Goal: Complete application form

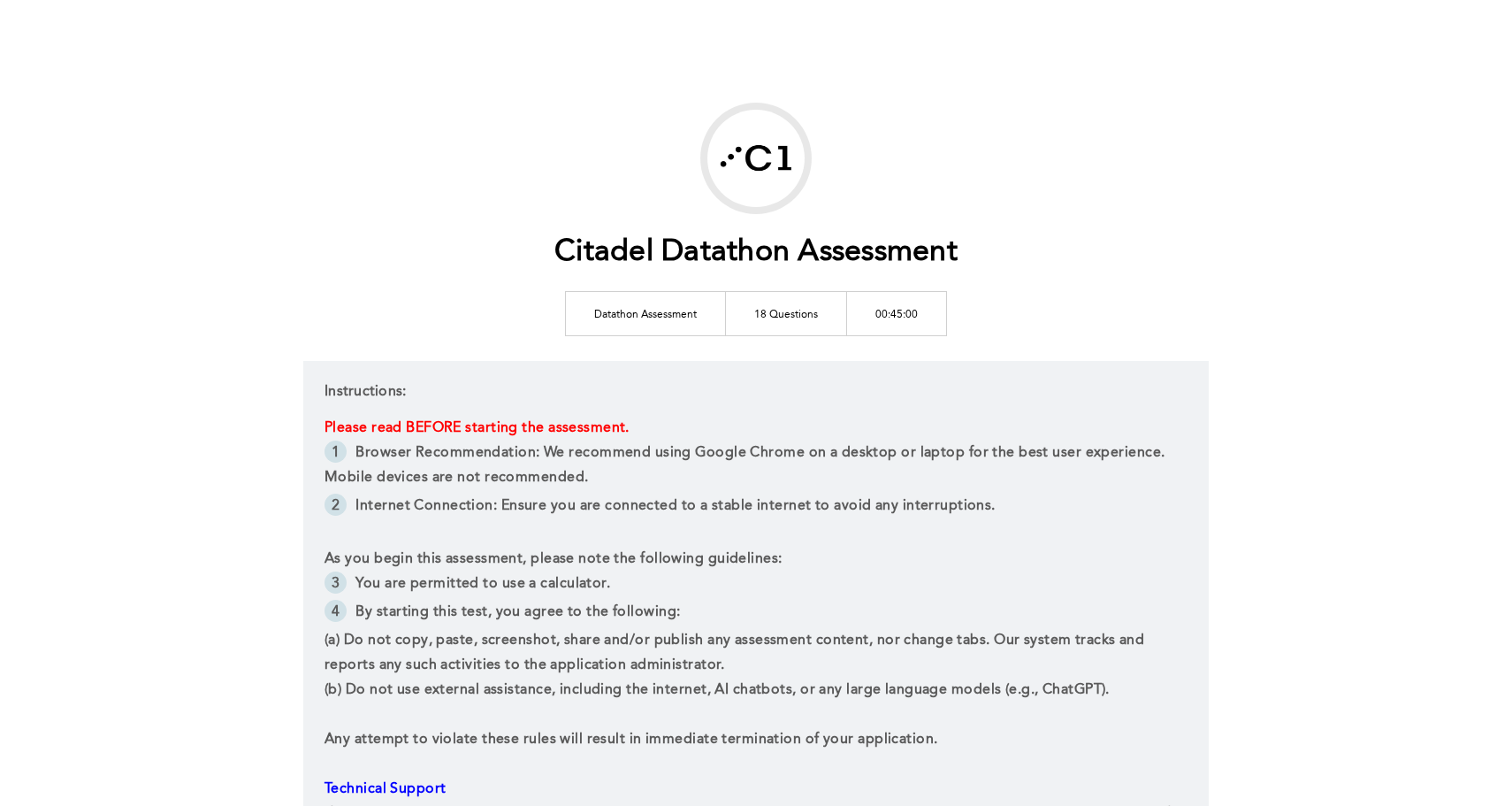
scroll to position [279, 0]
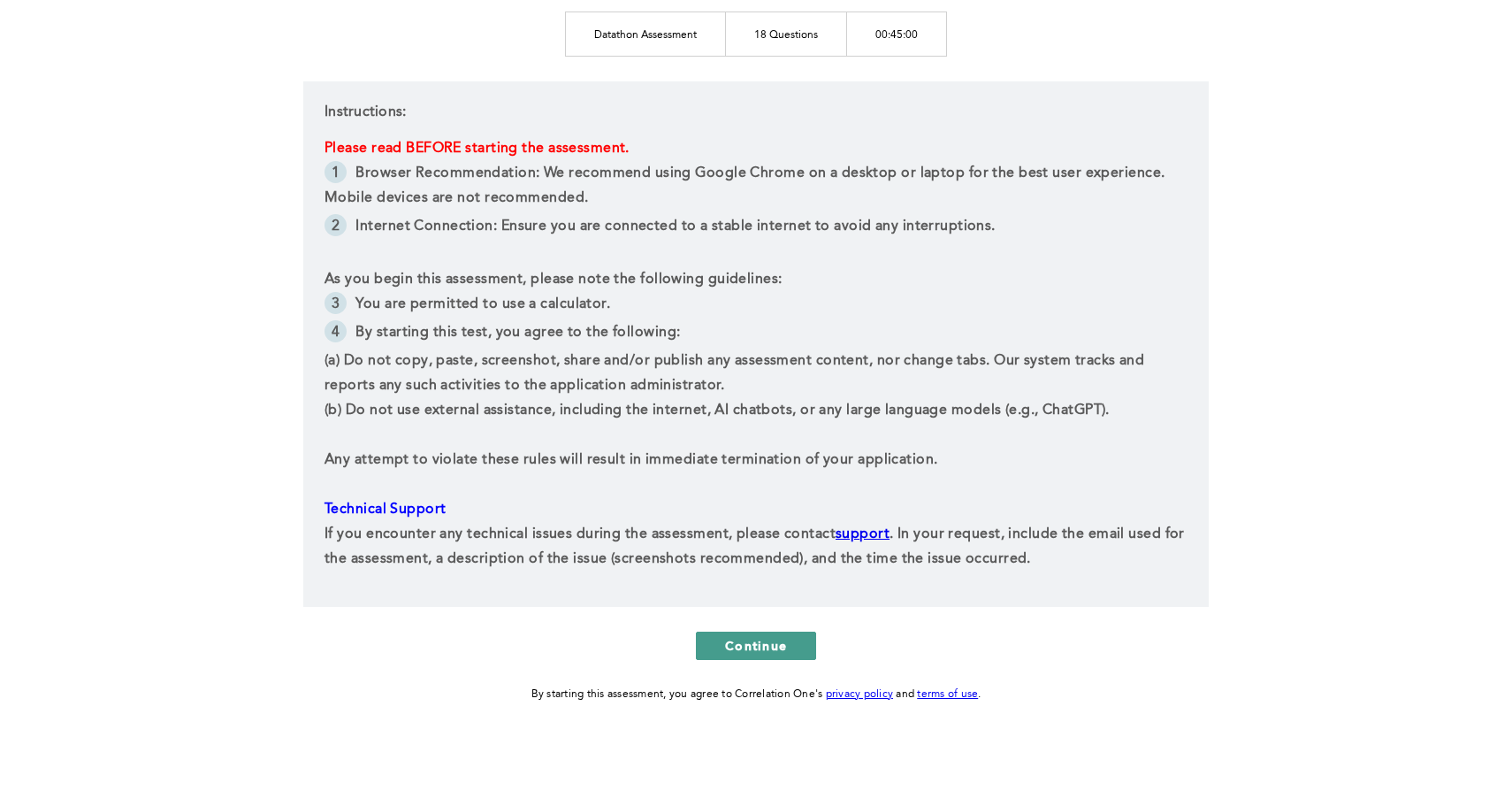
click at [764, 646] on span "Continue" at bounding box center [756, 645] width 62 height 17
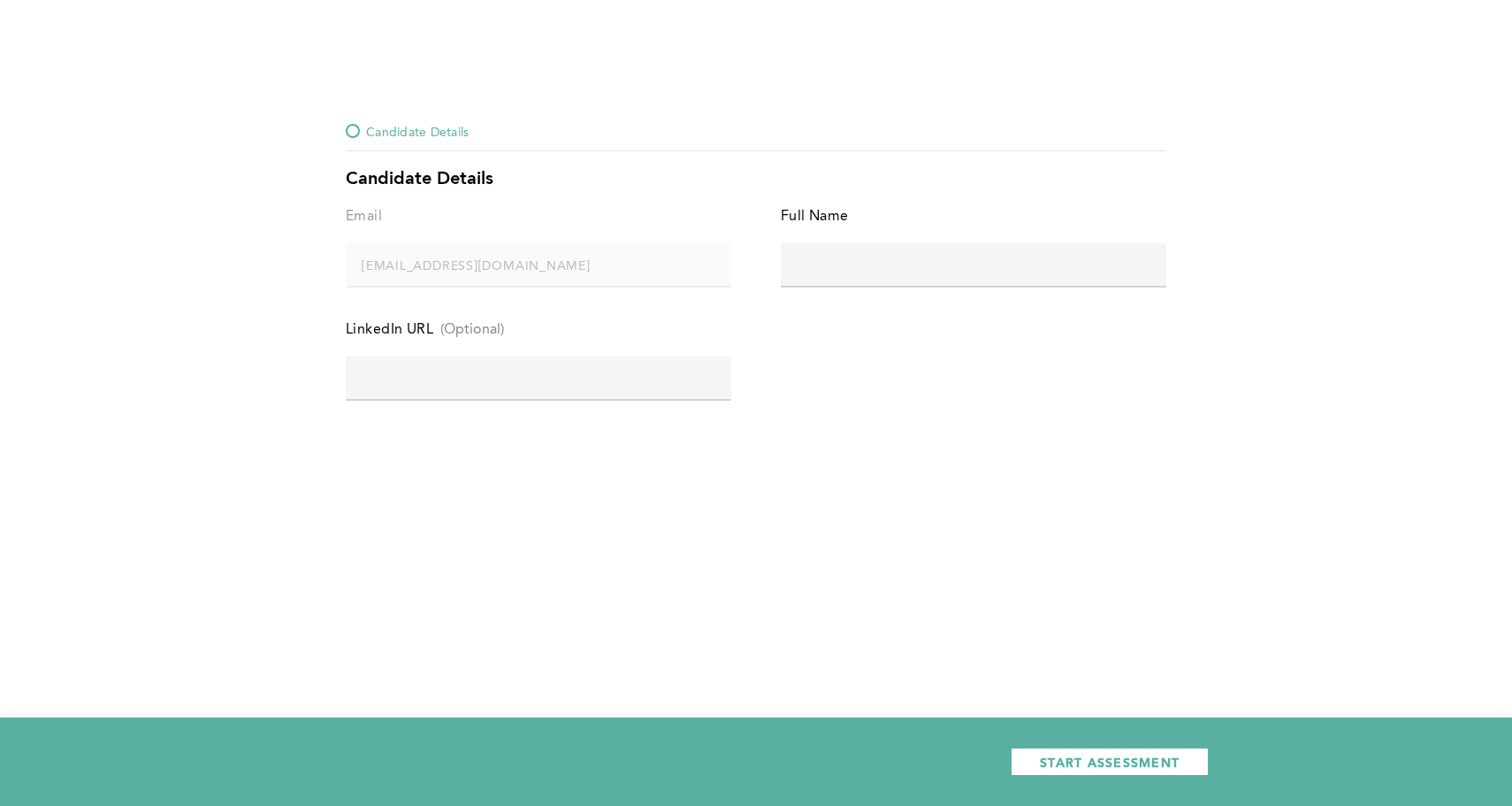
click at [814, 271] on input "text" at bounding box center [974, 264] width 386 height 42
type input "Serena Pei"
click at [615, 375] on input "text" at bounding box center [539, 377] width 386 height 42
paste input "https://www.linkedin.com/in/serena-pei-80ab21215/"
type input "https://www.linkedin.com/in/serena-pei-80ab21215/"
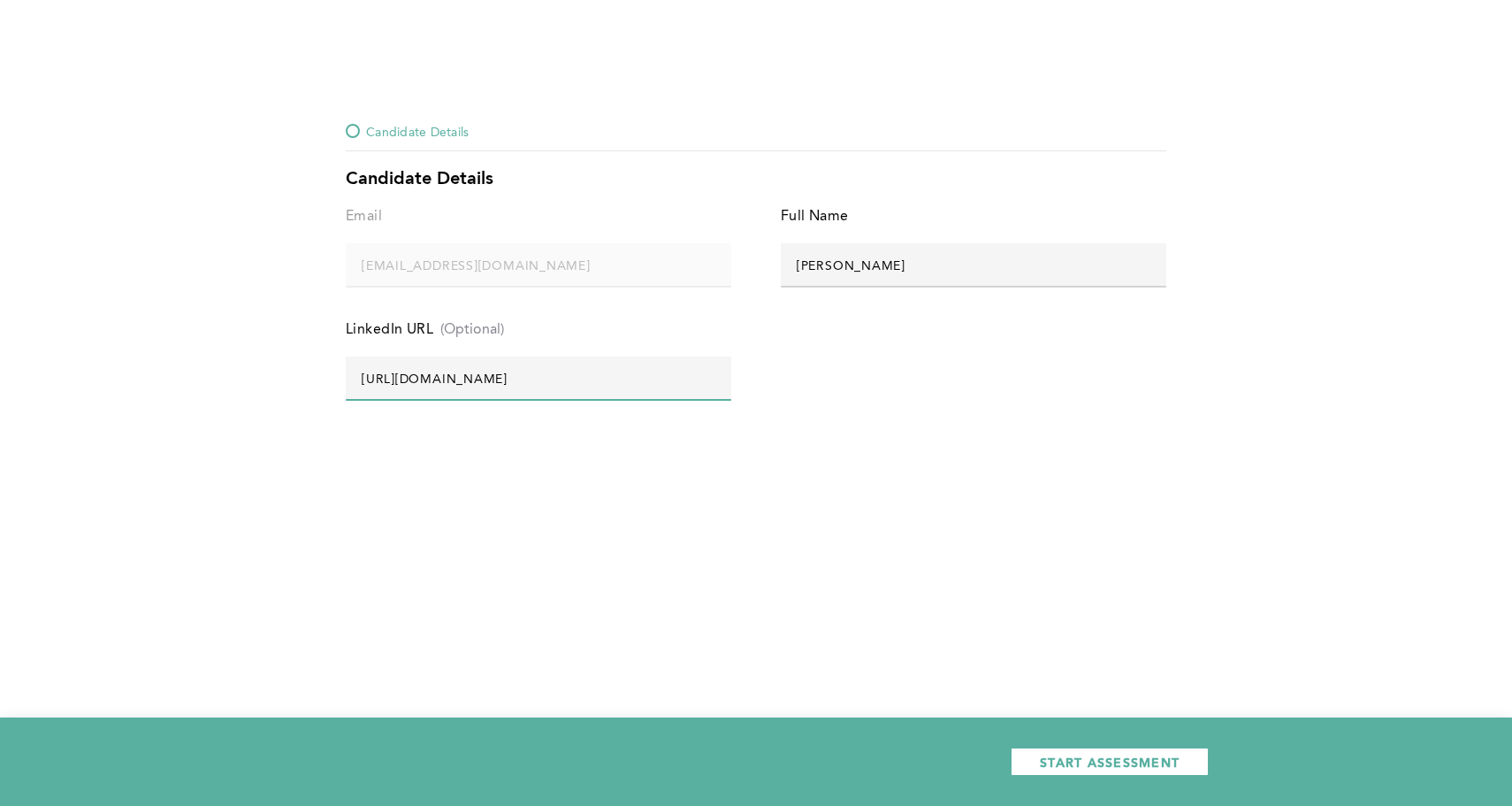
click at [1074, 744] on div "START ASSESSMENT" at bounding box center [756, 761] width 1512 height 88
click at [1071, 756] on span "START ASSESSMENT" at bounding box center [1110, 761] width 140 height 17
click at [359, 128] on div at bounding box center [353, 131] width 14 height 14
